Goal: Task Accomplishment & Management: Use online tool/utility

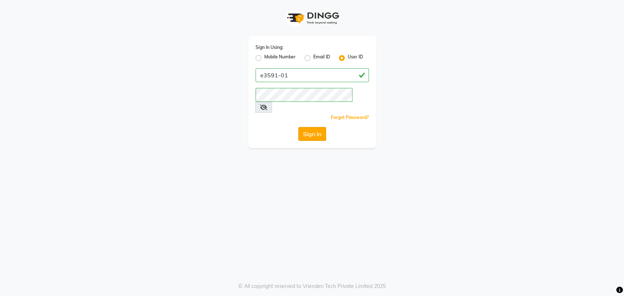
click at [308, 127] on button "Sign In" at bounding box center [312, 134] width 28 height 14
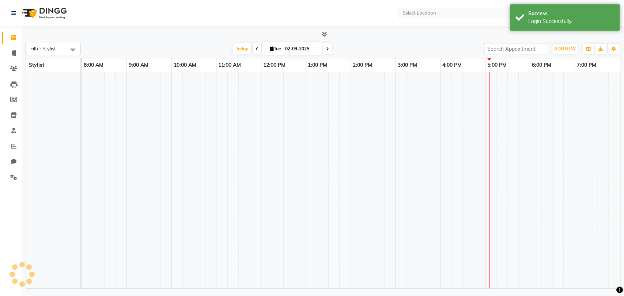
select select "en"
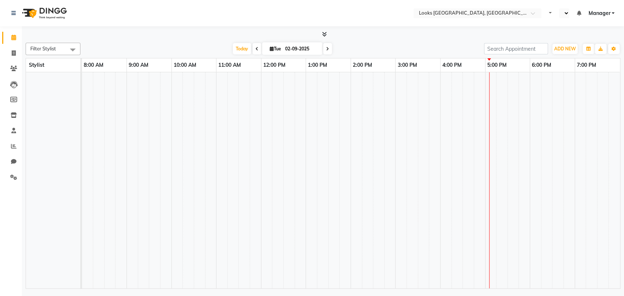
select select "en"
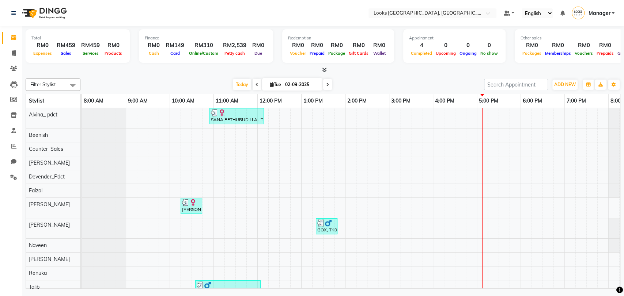
click at [323, 70] on icon at bounding box center [324, 69] width 5 height 5
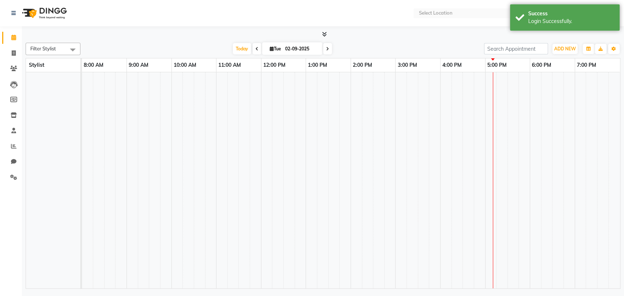
select select "en"
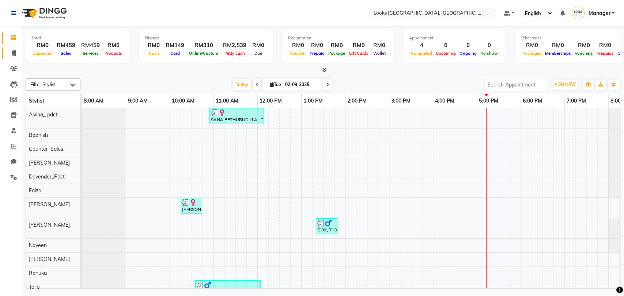
click at [6, 55] on link "Invoice" at bounding box center [11, 53] width 18 height 12
select select "8109"
select select "service"
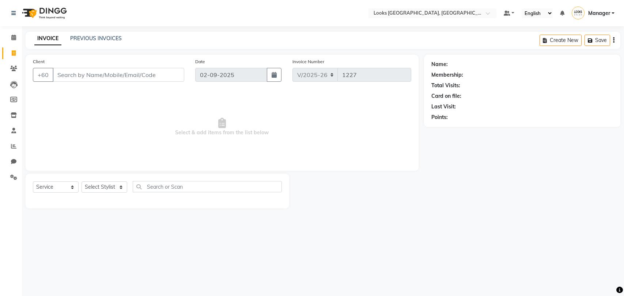
select select "8109"
select select "service"
drag, startPoint x: 0, startPoint y: 0, endPoint x: 272, endPoint y: 42, distance: 275.1
click at [272, 42] on div "Select Location × Looks Kuala Lumpur, Malaysia Default Panel My Panel English E…" at bounding box center [312, 148] width 624 height 296
click at [136, 68] on input "Client" at bounding box center [119, 75] width 132 height 14
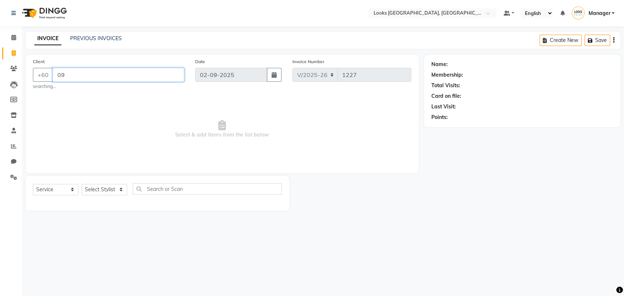
type input "0"
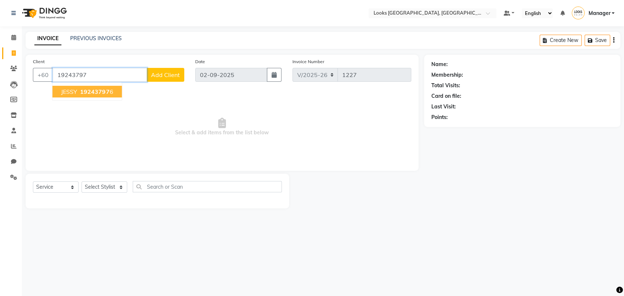
click at [103, 91] on span "19243797" at bounding box center [94, 91] width 29 height 7
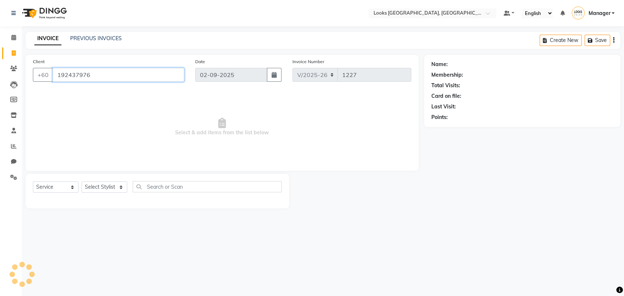
type input "192437976"
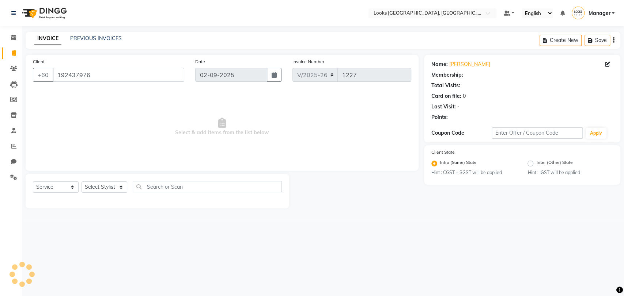
select select "1: Object"
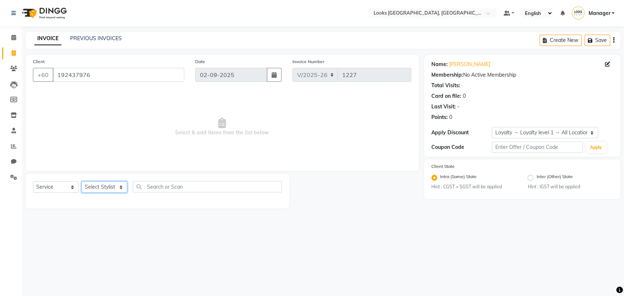
click at [115, 193] on select "Select Stylist Alvina_ pdct Awaiz_Mgr Beenish Counter_Sales Cynthia_pdct Devend…" at bounding box center [104, 187] width 46 height 11
select select "89277"
click at [81, 182] on select "Select Stylist Alvina_ pdct Awaiz_Mgr Beenish Counter_Sales Cynthia_pdct Devend…" at bounding box center [104, 187] width 46 height 11
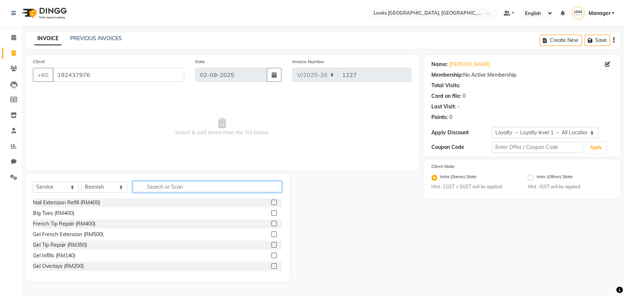
click at [190, 185] on input "text" at bounding box center [207, 186] width 149 height 11
click at [228, 182] on input "c" at bounding box center [202, 186] width 139 height 11
type input "colo"
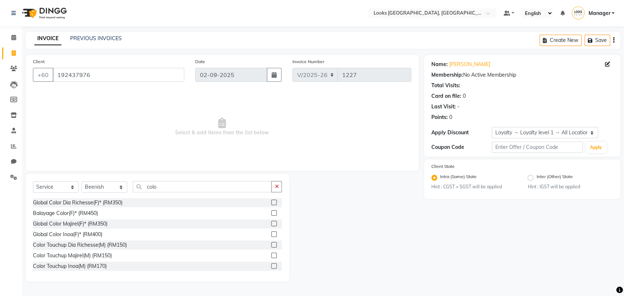
click at [273, 228] on div at bounding box center [276, 224] width 11 height 9
click at [271, 226] on div at bounding box center [276, 224] width 11 height 9
click at [271, 225] on label at bounding box center [273, 223] width 5 height 5
click at [271, 225] on input "checkbox" at bounding box center [273, 224] width 5 height 5
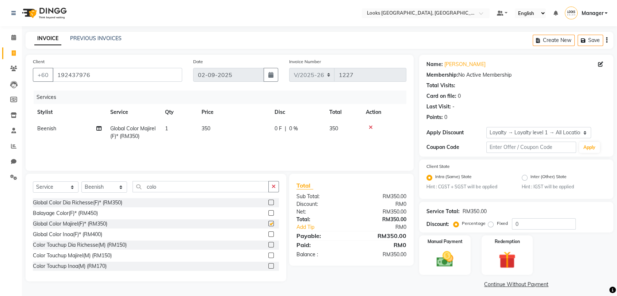
checkbox input "false"
click at [234, 137] on td "350" at bounding box center [233, 133] width 73 height 24
select select "89277"
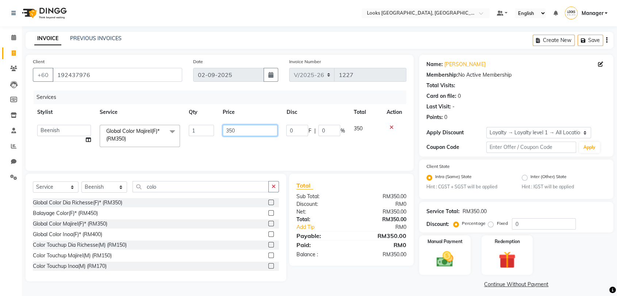
drag, startPoint x: 240, startPoint y: 131, endPoint x: 187, endPoint y: 147, distance: 55.2
click at [187, 147] on tr "Alvina_ pdct Awaiz_Mgr Beenish Counter_Sales Cynthia_pdct Devender_Pdct Faizal …" at bounding box center [220, 136] width 374 height 31
type input "300"
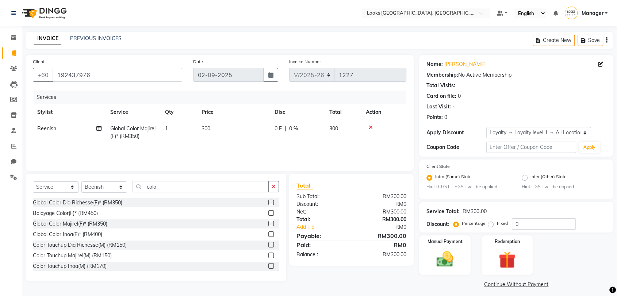
click at [532, 217] on div "Service Total: RM300.00 Discount: Percentage Fixed 0" at bounding box center [517, 217] width 180 height 25
drag, startPoint x: 525, startPoint y: 224, endPoint x: 472, endPoint y: 229, distance: 53.2
click at [472, 229] on div "Percentage Fixed 0" at bounding box center [515, 223] width 121 height 11
type input "10"
click at [448, 259] on img at bounding box center [445, 260] width 28 height 20
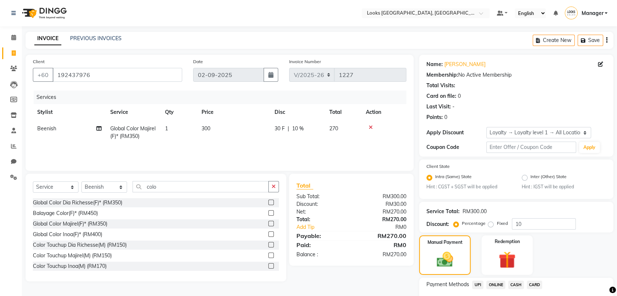
click at [538, 284] on span "CARD" at bounding box center [535, 285] width 16 height 8
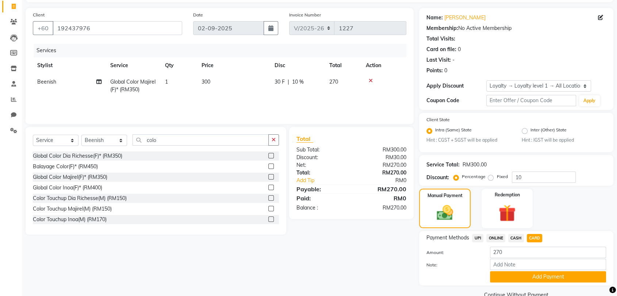
scroll to position [62, 0]
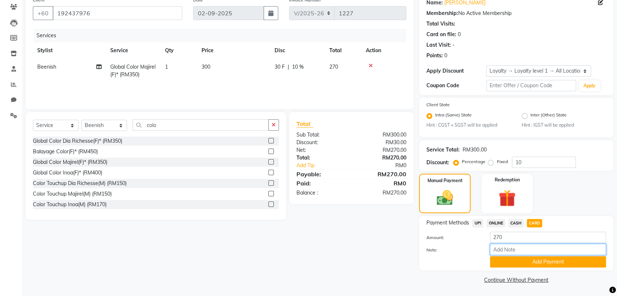
click at [523, 249] on input "Note:" at bounding box center [548, 249] width 116 height 11
type input "5166"
click at [527, 258] on button "Add Payment" at bounding box center [548, 261] width 116 height 11
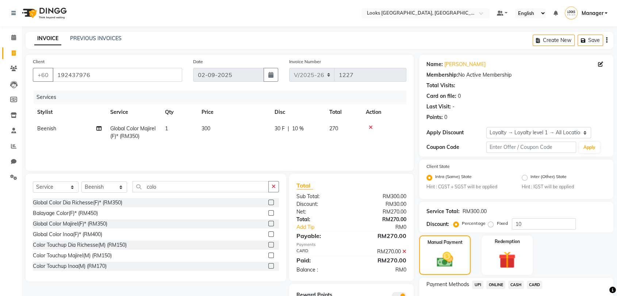
scroll to position [92, 0]
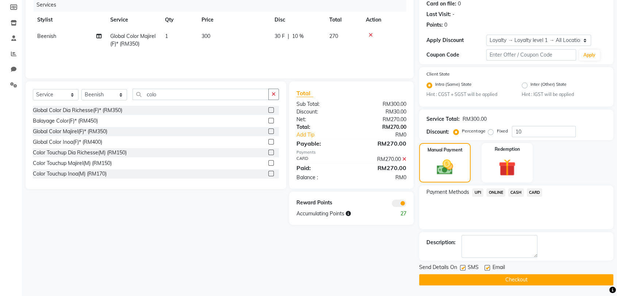
click at [444, 279] on button "Checkout" at bounding box center [516, 279] width 194 height 11
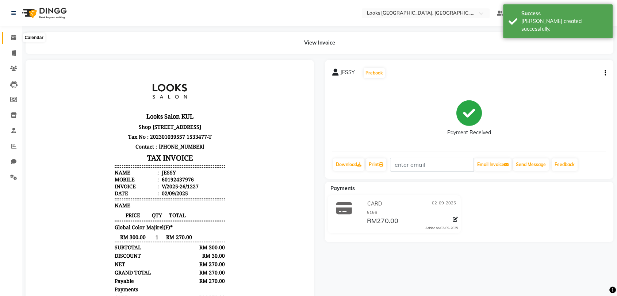
click at [14, 37] on icon at bounding box center [13, 37] width 5 height 5
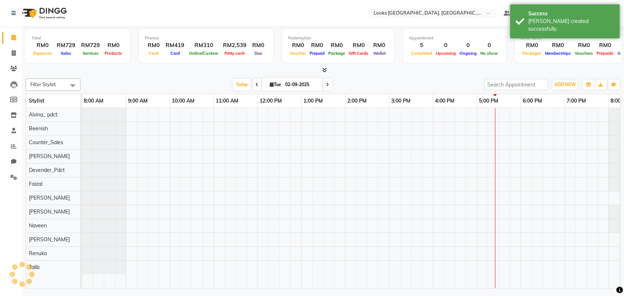
scroll to position [0, 32]
